Goal: Task Accomplishment & Management: Manage account settings

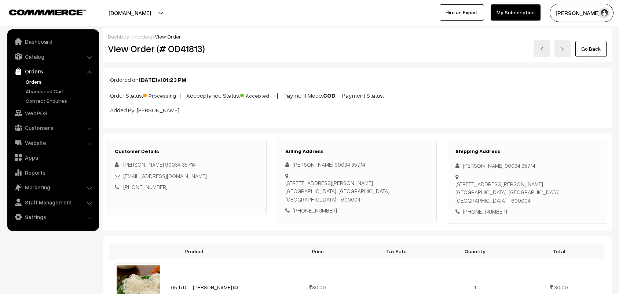
scroll to position [413, 0]
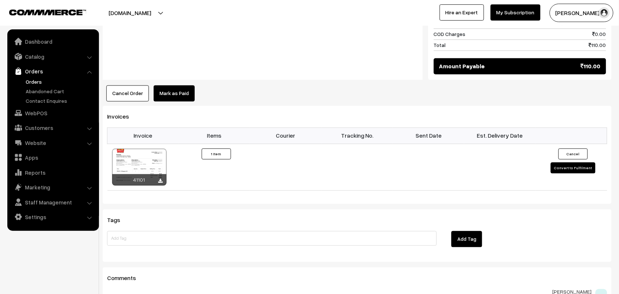
click at [35, 84] on link "Orders" at bounding box center [60, 82] width 73 height 8
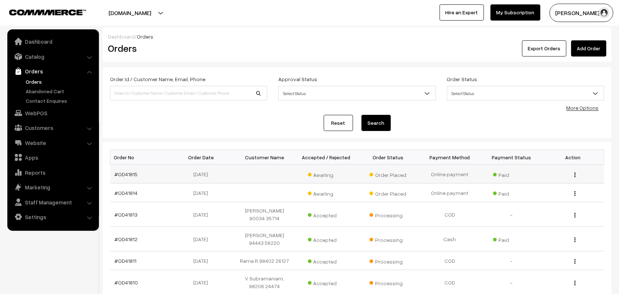
click at [127, 170] on td "#OD41815" at bounding box center [141, 174] width 62 height 19
click at [127, 173] on link "#OD41815" at bounding box center [126, 174] width 23 height 6
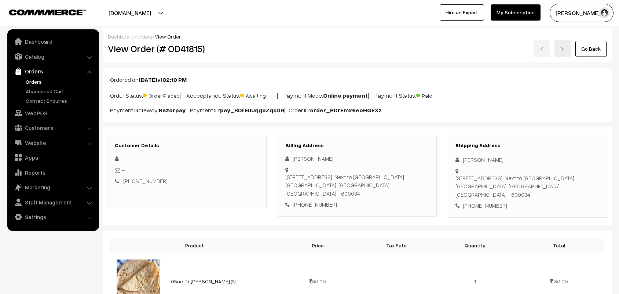
scroll to position [138, 0]
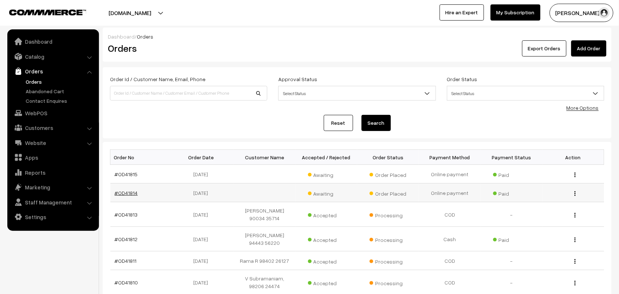
click at [131, 194] on link "#OD41814" at bounding box center [126, 193] width 23 height 6
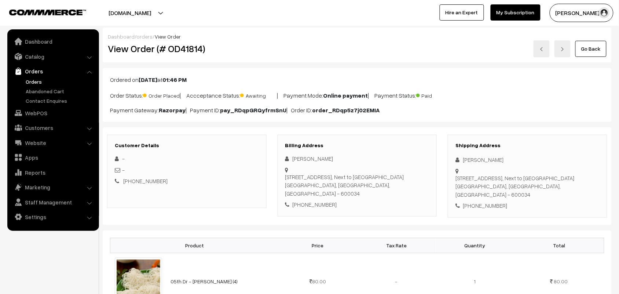
click at [591, 48] on link "Go Back" at bounding box center [590, 49] width 31 height 16
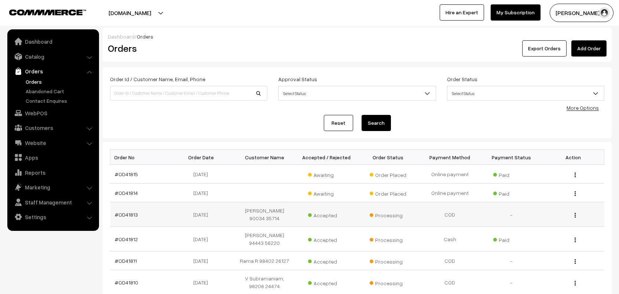
scroll to position [46, 0]
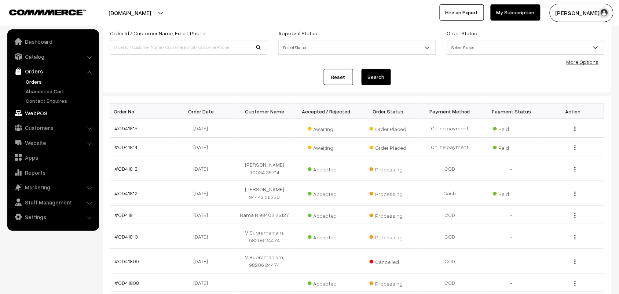
click at [43, 109] on link "WebPOS" at bounding box center [52, 112] width 87 height 13
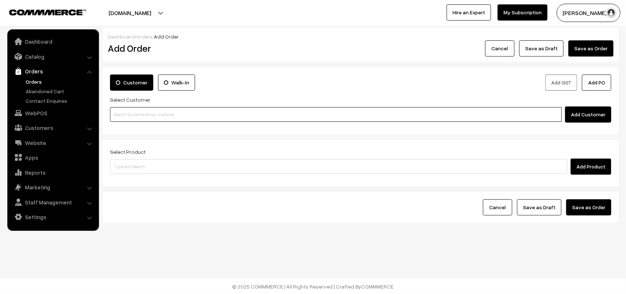
click at [135, 114] on input at bounding box center [336, 114] width 452 height 15
paste input "87545 09872"
click at [129, 123] on link "Sridharan 87545 09872 [8754509872]" at bounding box center [336, 128] width 453 height 11
type input "87545 09872"
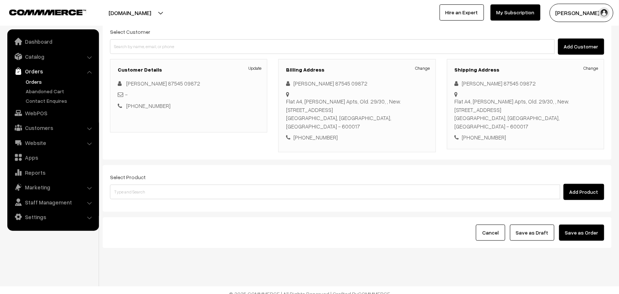
scroll to position [68, 0]
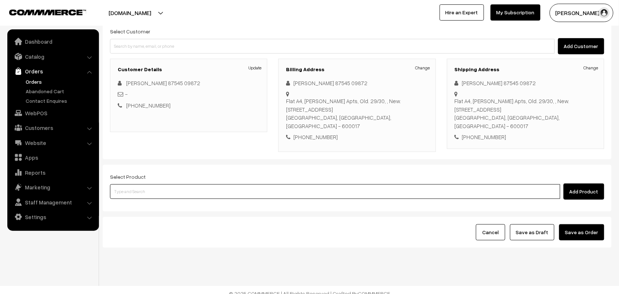
click at [152, 184] on input at bounding box center [335, 191] width 450 height 15
type input "baby man"
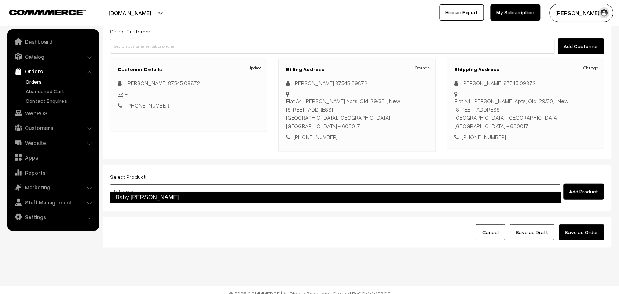
click at [139, 195] on link "Baby Mani Murukku" at bounding box center [336, 197] width 452 height 12
click at [146, 184] on input at bounding box center [335, 191] width 450 height 15
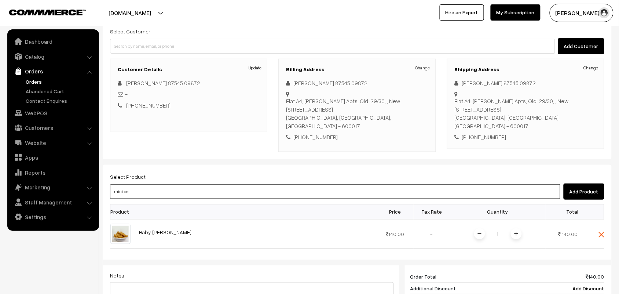
type input "mini pep"
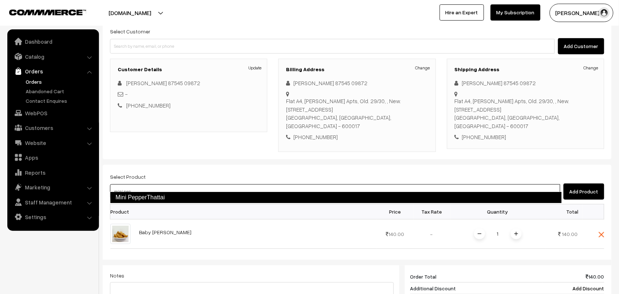
click at [158, 197] on link "Mini PepperThattai" at bounding box center [336, 197] width 452 height 12
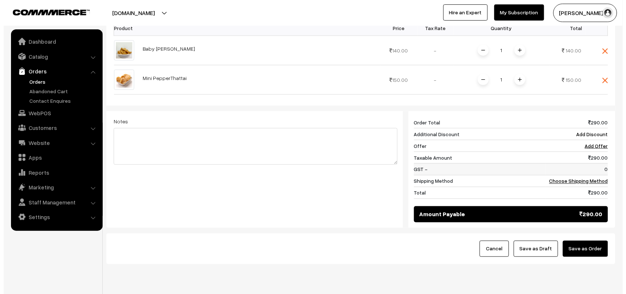
scroll to position [269, 0]
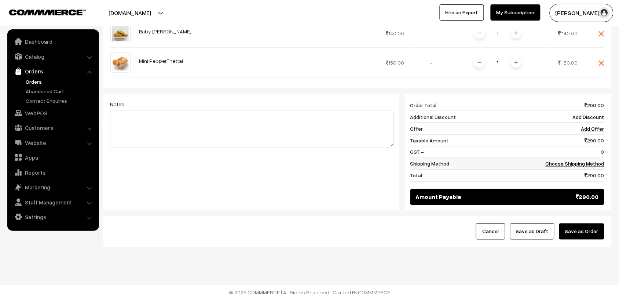
drag, startPoint x: 571, startPoint y: 151, endPoint x: 554, endPoint y: 153, distance: 16.9
click at [569, 158] on td "Choose Shipping Method" at bounding box center [573, 164] width 62 height 12
click at [554, 161] on link "Choose Shipping Method" at bounding box center [575, 164] width 59 height 6
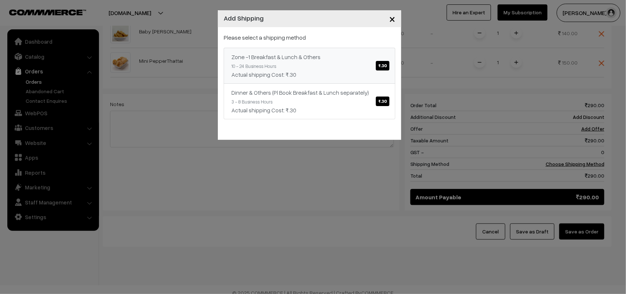
click at [355, 78] on div "Actual shipping Cost: ₹.30" at bounding box center [309, 74] width 156 height 9
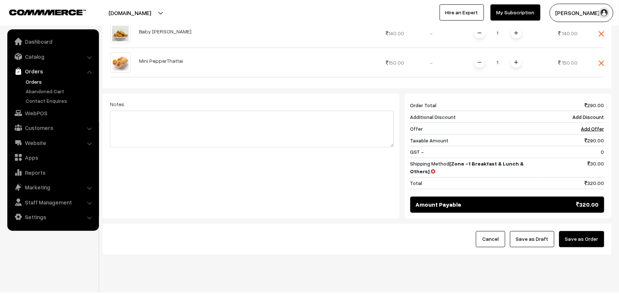
click at [580, 231] on button "Save as Order" at bounding box center [581, 239] width 45 height 16
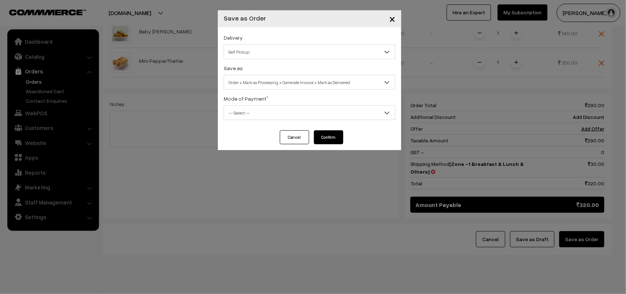
click at [246, 40] on div "Delivery Self Pickup Zone -1 Breakfast & Lunch & Others (₹30) (10 - 24 Business…" at bounding box center [310, 46] width 172 height 26
click at [246, 51] on span "Self Pickup" at bounding box center [309, 51] width 171 height 13
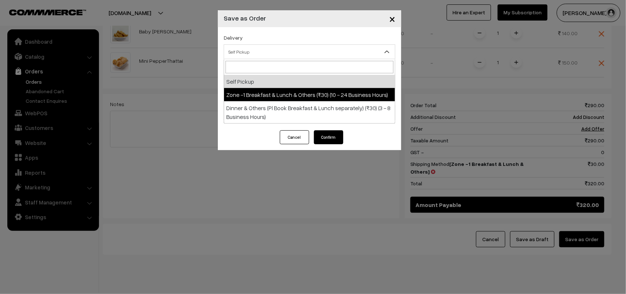
select select "ZON1"
select select "3"
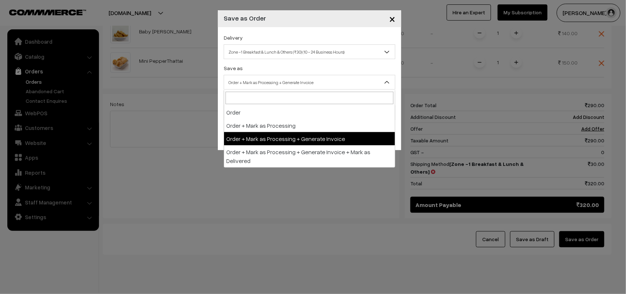
click at [277, 79] on span "Order + Mark as Processing + Generate Invoice" at bounding box center [309, 82] width 171 height 13
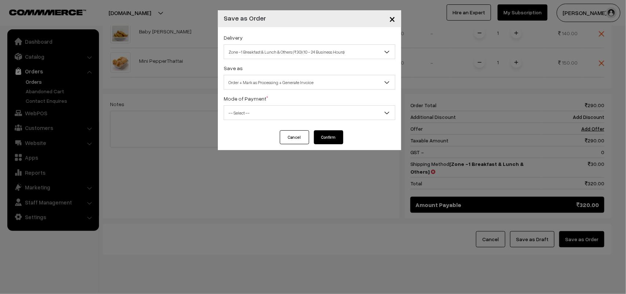
click at [244, 121] on div "Delivery Self Pickup Zone -1 Breakfast & Lunch & Others (₹30) (10 - 24 Business…" at bounding box center [309, 78] width 183 height 103
click at [238, 118] on span "-- Select --" at bounding box center [309, 112] width 171 height 13
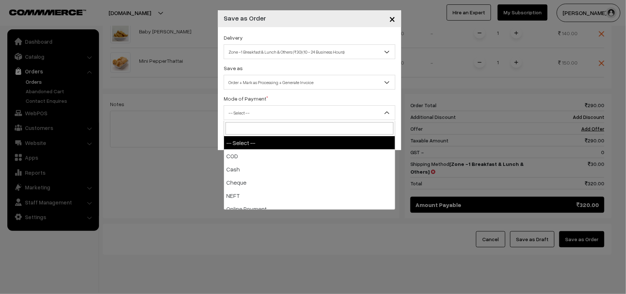
select select "1"
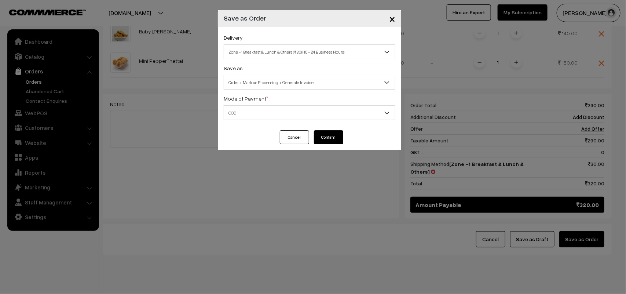
click at [338, 140] on button "Confirm" at bounding box center [328, 137] width 29 height 14
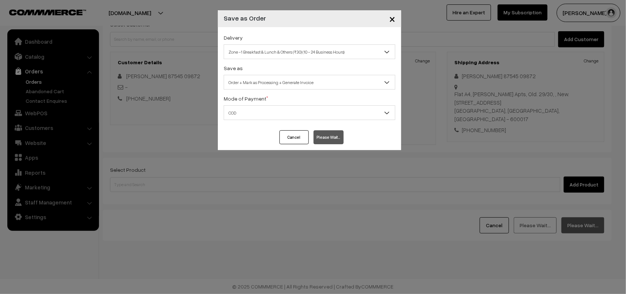
scroll to position [68, 0]
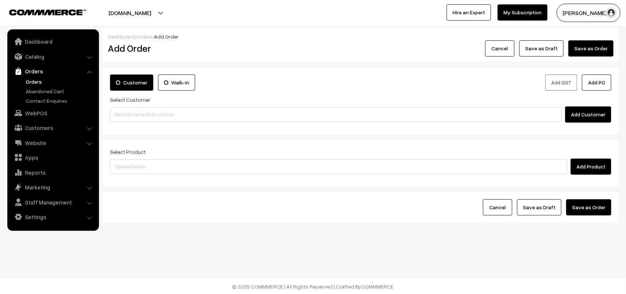
click at [40, 83] on link "Orders" at bounding box center [60, 82] width 73 height 8
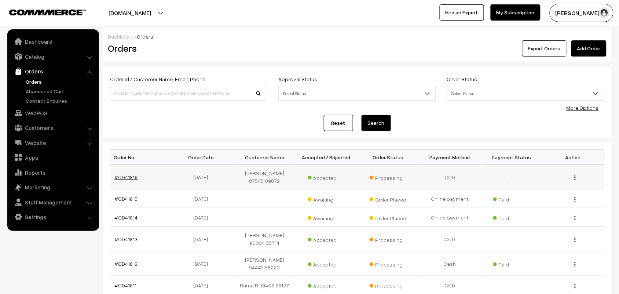
click at [129, 174] on link "#OD41816" at bounding box center [126, 177] width 23 height 6
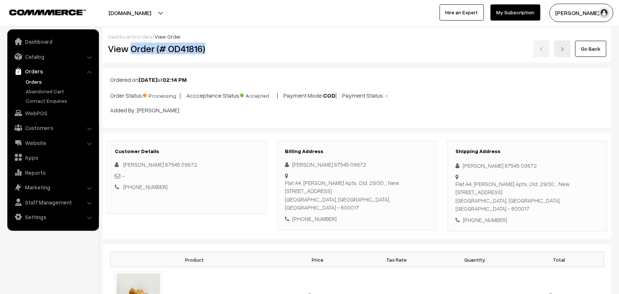
drag, startPoint x: 131, startPoint y: 47, endPoint x: 229, endPoint y: 47, distance: 98.3
click at [229, 47] on h2 "View Order (# OD41816)" at bounding box center [187, 48] width 159 height 11
copy h2 "Order (# OD41816)"
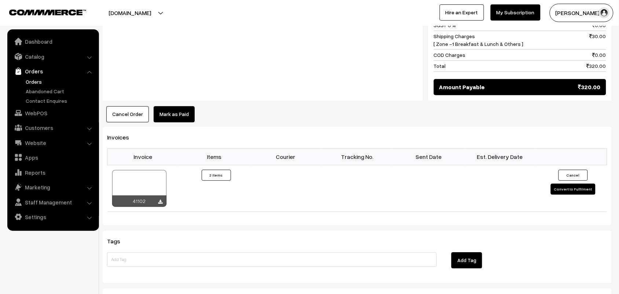
scroll to position [458, 0]
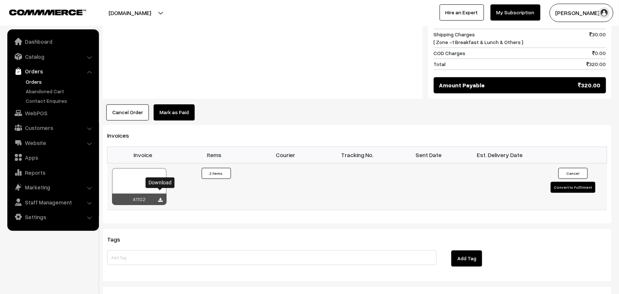
click at [161, 198] on icon at bounding box center [160, 200] width 4 height 5
click at [38, 83] on link "Orders" at bounding box center [60, 82] width 73 height 8
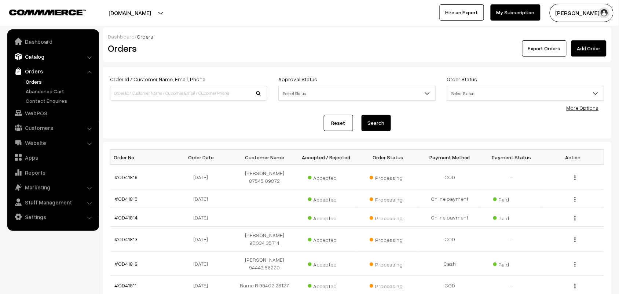
click at [41, 59] on link "Catalog" at bounding box center [52, 56] width 87 height 13
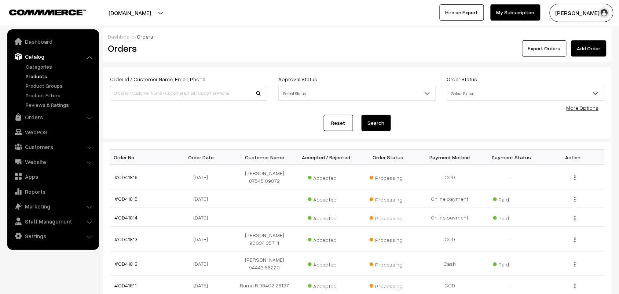
click at [41, 76] on link "Products" at bounding box center [60, 76] width 73 height 8
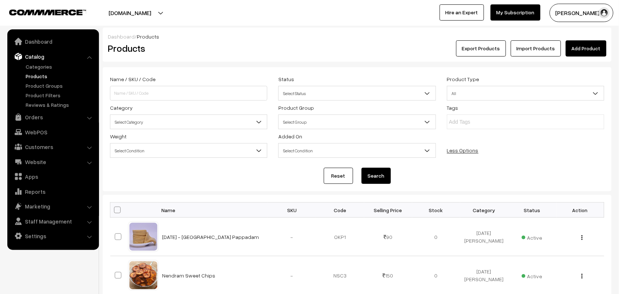
click at [131, 120] on span "Select Category" at bounding box center [188, 122] width 157 height 13
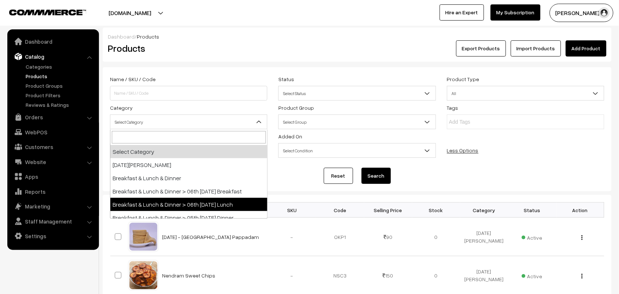
scroll to position [46, 0]
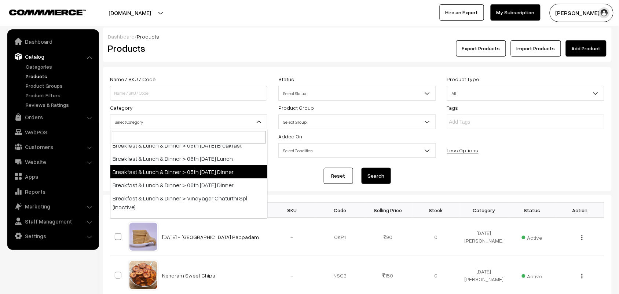
select select "96"
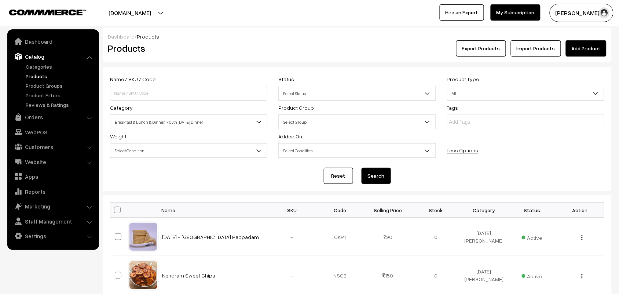
click at [378, 174] on button "Search" at bounding box center [376, 176] width 29 height 16
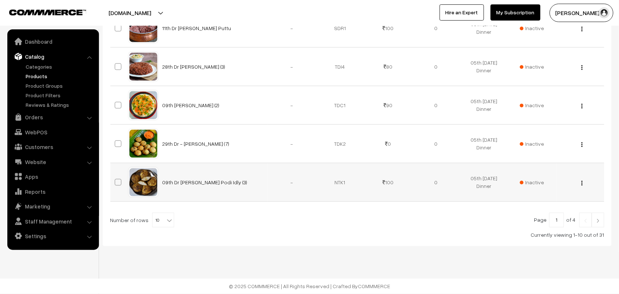
scroll to position [357, 0]
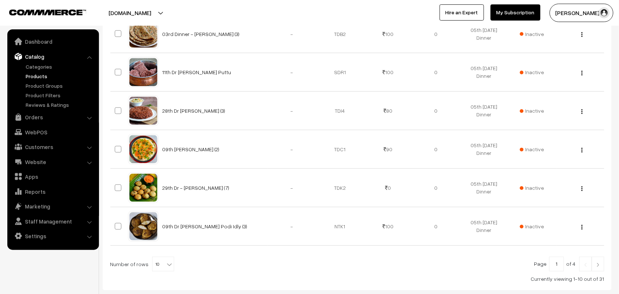
click at [166, 264] on b at bounding box center [169, 264] width 7 height 7
select select "100"
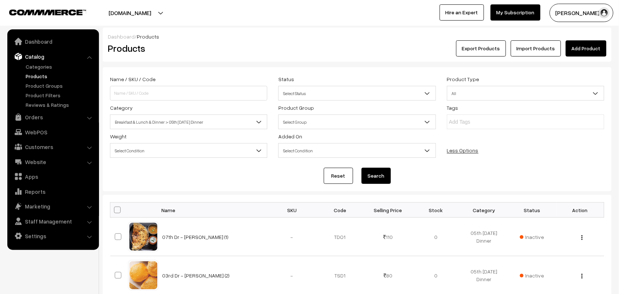
click at [113, 212] on input "checkbox" at bounding box center [112, 209] width 5 height 5
checkbox input "true"
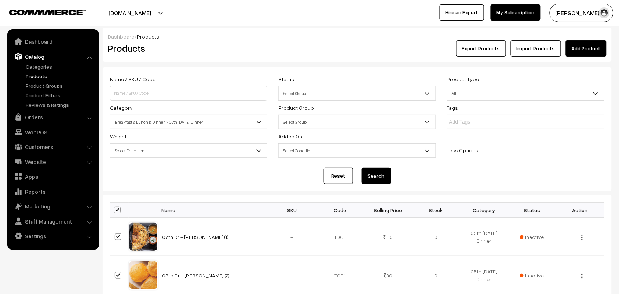
checkbox input "true"
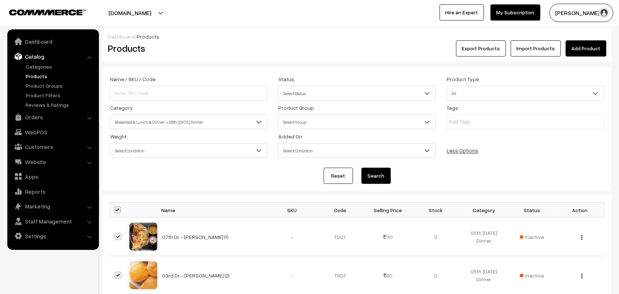
checkbox input "true"
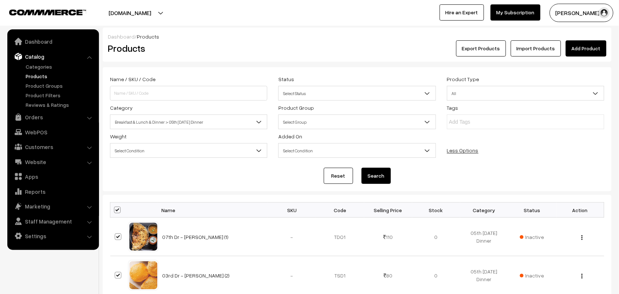
checkbox input "true"
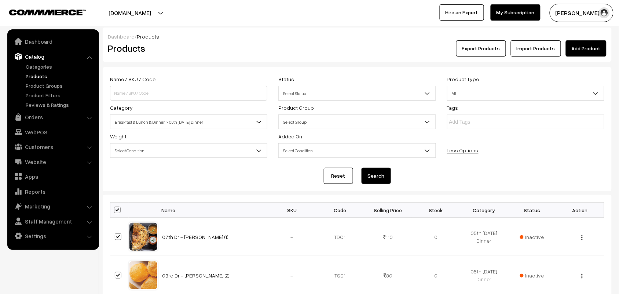
checkbox input "true"
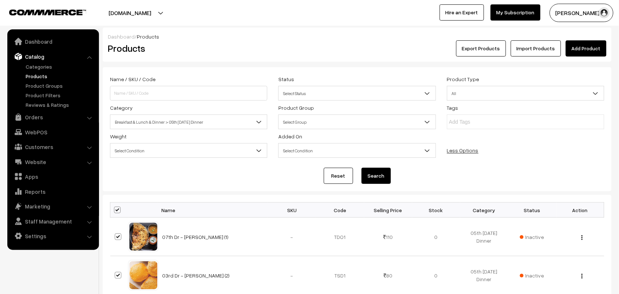
checkbox input "true"
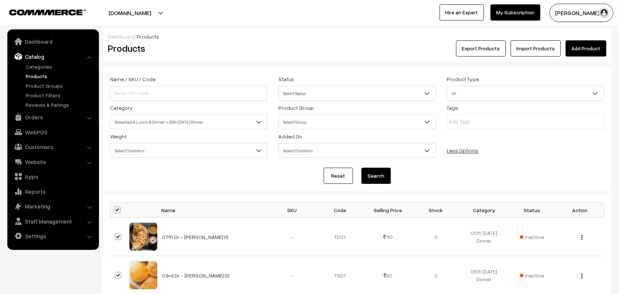
checkbox input "true"
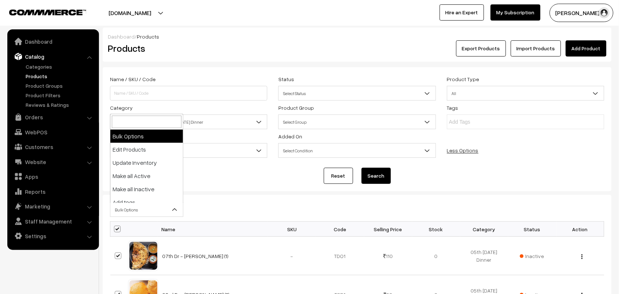
click at [122, 205] on span "Bulk Options" at bounding box center [146, 209] width 73 height 13
select select "editProduct"
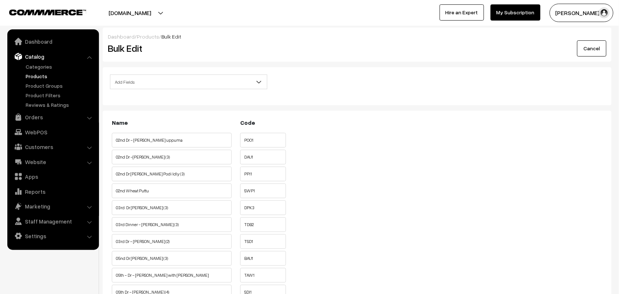
click at [179, 84] on span "Add Fields" at bounding box center [188, 82] width 157 height 13
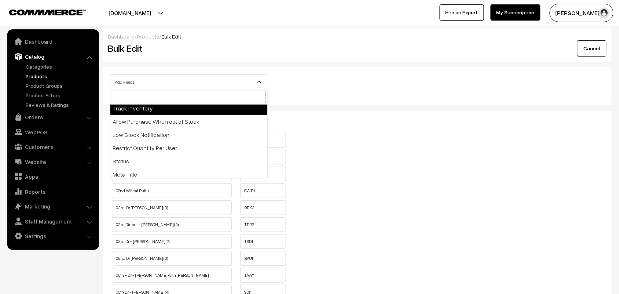
scroll to position [138, 0]
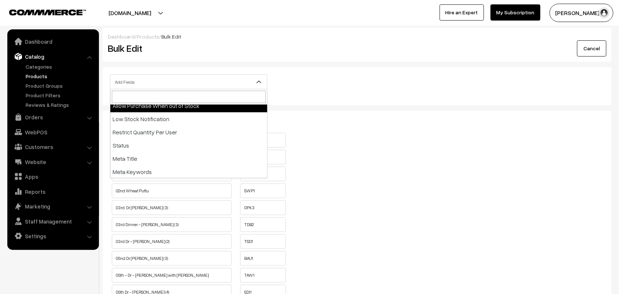
select select "allow-purchase"
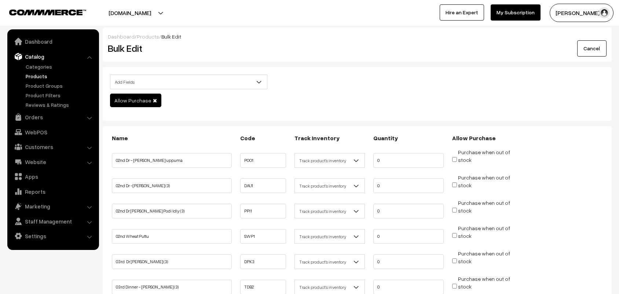
scroll to position [275, 0]
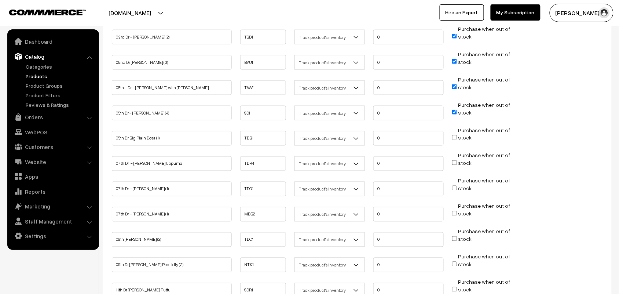
click at [455, 110] on input "Purchase when out of stock" at bounding box center [454, 112] width 5 height 5
checkbox input "false"
click at [456, 84] on input "Purchase when out of stock" at bounding box center [454, 86] width 5 height 5
checkbox input "false"
click at [457, 61] on input "Purchase when out of stock" at bounding box center [454, 61] width 5 height 5
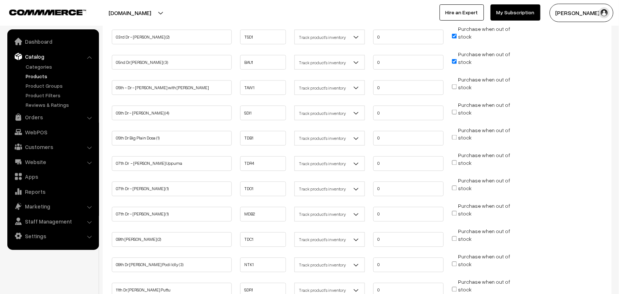
checkbox input "false"
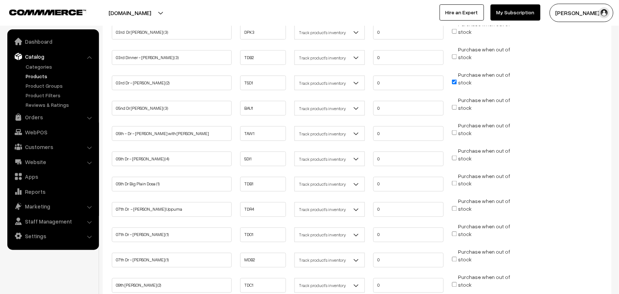
click at [455, 81] on input "Purchase when out of stock" at bounding box center [454, 82] width 5 height 5
checkbox input "false"
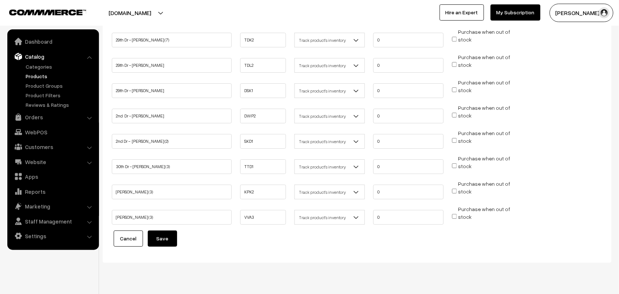
scroll to position [707, 0]
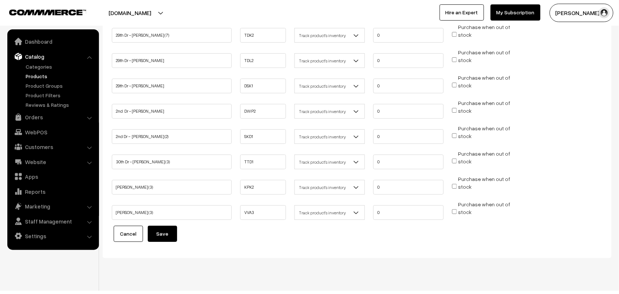
drag, startPoint x: 171, startPoint y: 219, endPoint x: 327, endPoint y: 145, distance: 172.7
click at [171, 226] on button "Save" at bounding box center [162, 234] width 29 height 16
